Goal: Task Accomplishment & Management: Complete application form

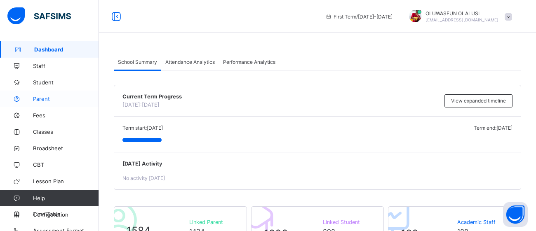
click at [42, 104] on link "Parent" at bounding box center [49, 99] width 99 height 16
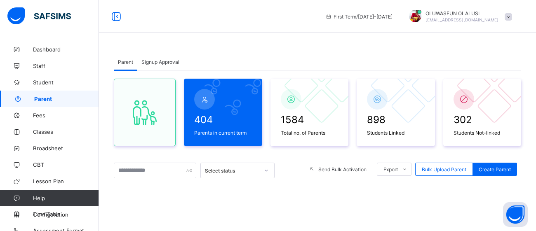
click at [172, 63] on span "Signup Approval" at bounding box center [160, 62] width 38 height 6
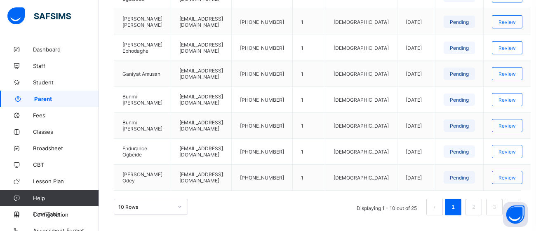
scroll to position [327, 0]
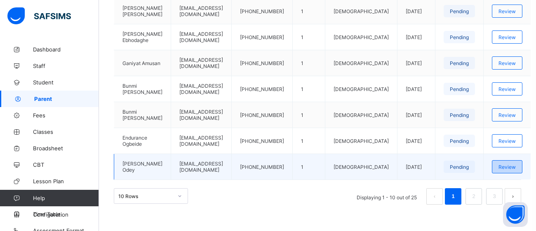
click at [504, 167] on span "Review" at bounding box center [507, 167] width 17 height 6
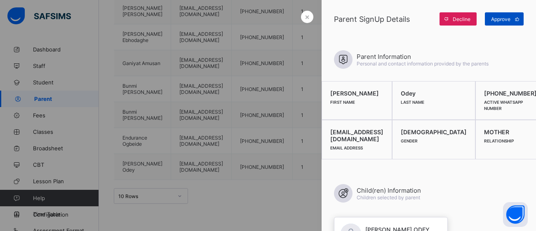
click at [505, 23] on div "Approve" at bounding box center [504, 18] width 39 height 13
click at [200, 70] on div at bounding box center [268, 115] width 536 height 231
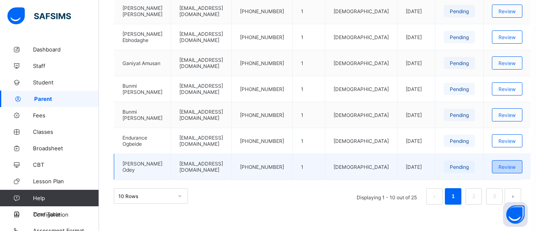
click at [499, 164] on span "Review" at bounding box center [507, 167] width 17 height 6
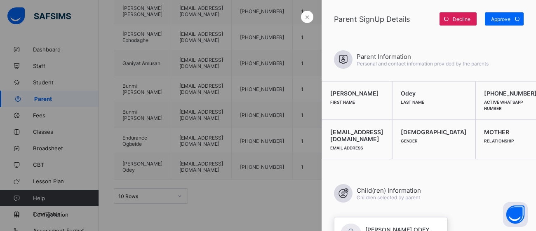
click at [247, 96] on div at bounding box center [268, 115] width 536 height 231
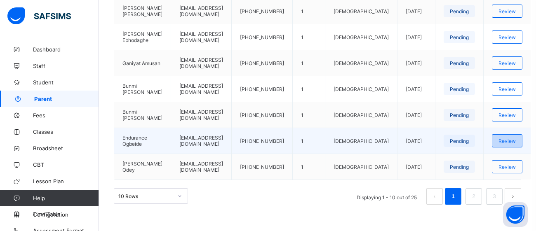
click at [499, 141] on span "Review" at bounding box center [507, 141] width 17 height 6
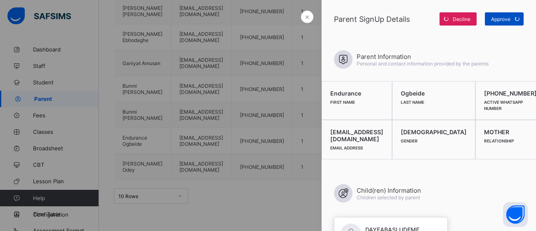
click at [504, 16] on div "Approve" at bounding box center [504, 18] width 39 height 13
click at [238, 129] on div at bounding box center [268, 115] width 536 height 231
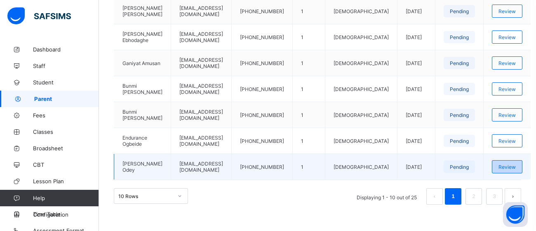
click at [499, 164] on span "Review" at bounding box center [507, 167] width 17 height 6
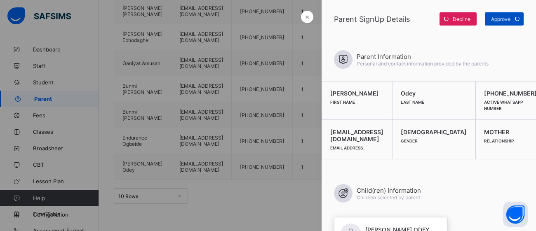
click at [506, 19] on span "Approve" at bounding box center [500, 19] width 19 height 6
click at [230, 118] on div at bounding box center [268, 115] width 536 height 231
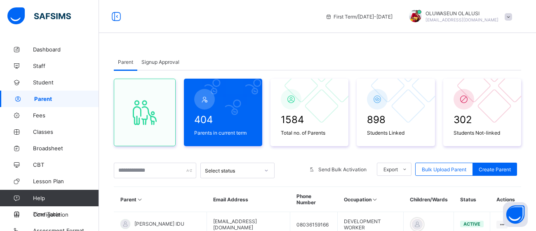
click at [164, 61] on span "Signup Approval" at bounding box center [160, 62] width 38 height 6
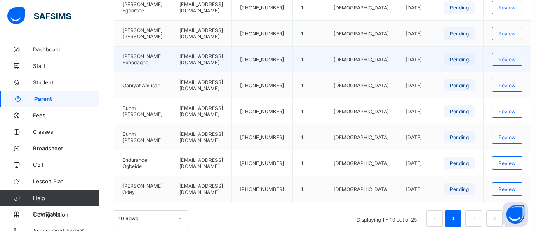
scroll to position [327, 0]
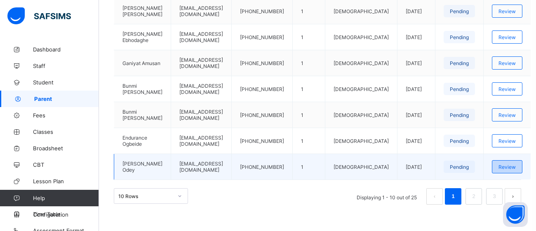
click at [499, 167] on span "Review" at bounding box center [507, 167] width 17 height 6
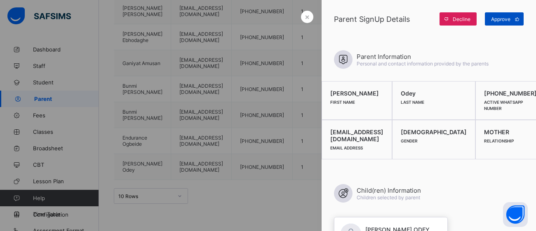
click at [501, 17] on span "Approve" at bounding box center [500, 19] width 19 height 6
click at [311, 21] on div "×" at bounding box center [307, 17] width 12 height 12
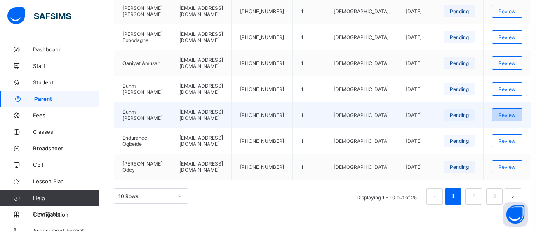
click at [508, 112] on div "Review" at bounding box center [507, 114] width 31 height 13
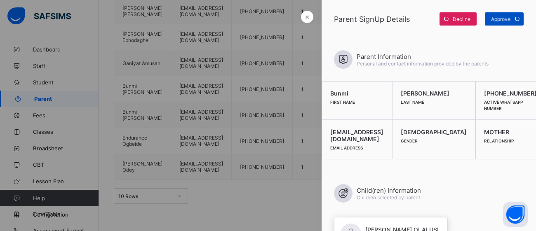
click at [506, 21] on div "Approve" at bounding box center [504, 18] width 39 height 13
click at [296, 112] on div at bounding box center [268, 115] width 536 height 231
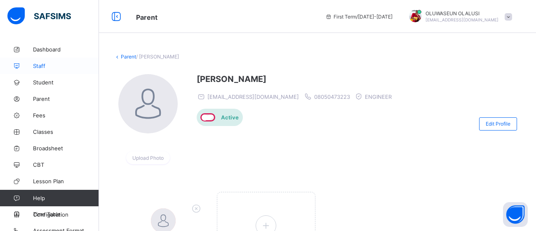
click at [37, 64] on span "Staff" at bounding box center [66, 66] width 66 height 7
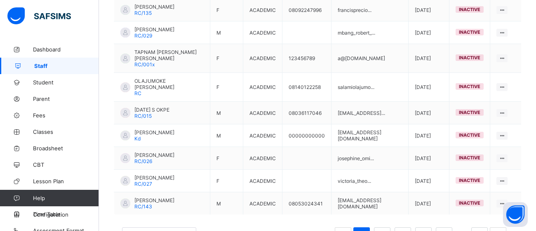
scroll to position [278, 0]
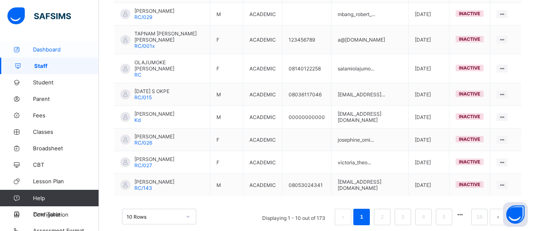
click at [50, 48] on span "Dashboard" at bounding box center [66, 49] width 66 height 7
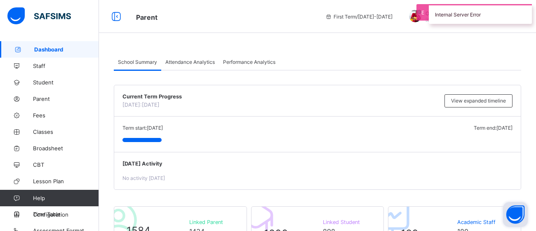
click at [514, 222] on button "Open asap" at bounding box center [515, 214] width 25 height 25
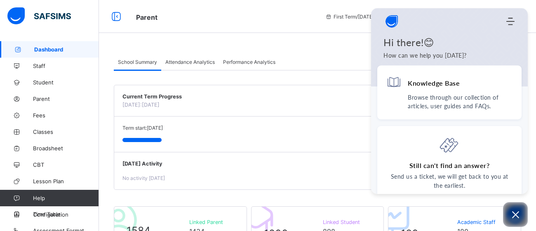
click at [521, 87] on div "Knowledge Base Browse through our collection of articles, user guides and FAQs.…" at bounding box center [449, 130] width 157 height 129
click at [440, 145] on icon at bounding box center [450, 145] width 20 height 20
click at [450, 150] on icon at bounding box center [450, 145] width 20 height 20
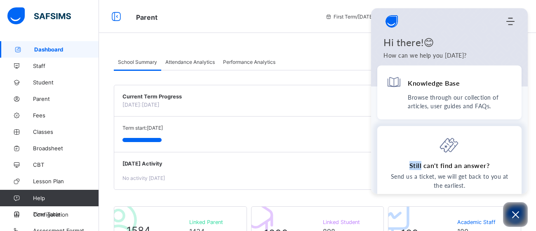
click at [475, 184] on p "Send us a ticket, we will get back to you at the earliest." at bounding box center [449, 181] width 126 height 18
click at [451, 133] on div "Still can't find an answer? Send us a ticket, we will get back to you at the ea…" at bounding box center [449, 173] width 144 height 95
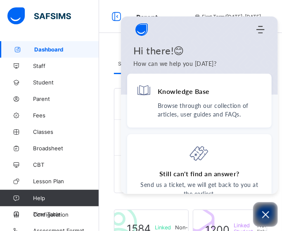
click at [272, 188] on div "Knowledge Base Browse through our collection of articles, user guides and FAQs.…" at bounding box center [199, 134] width 157 height 120
